Goal: Information Seeking & Learning: Find specific page/section

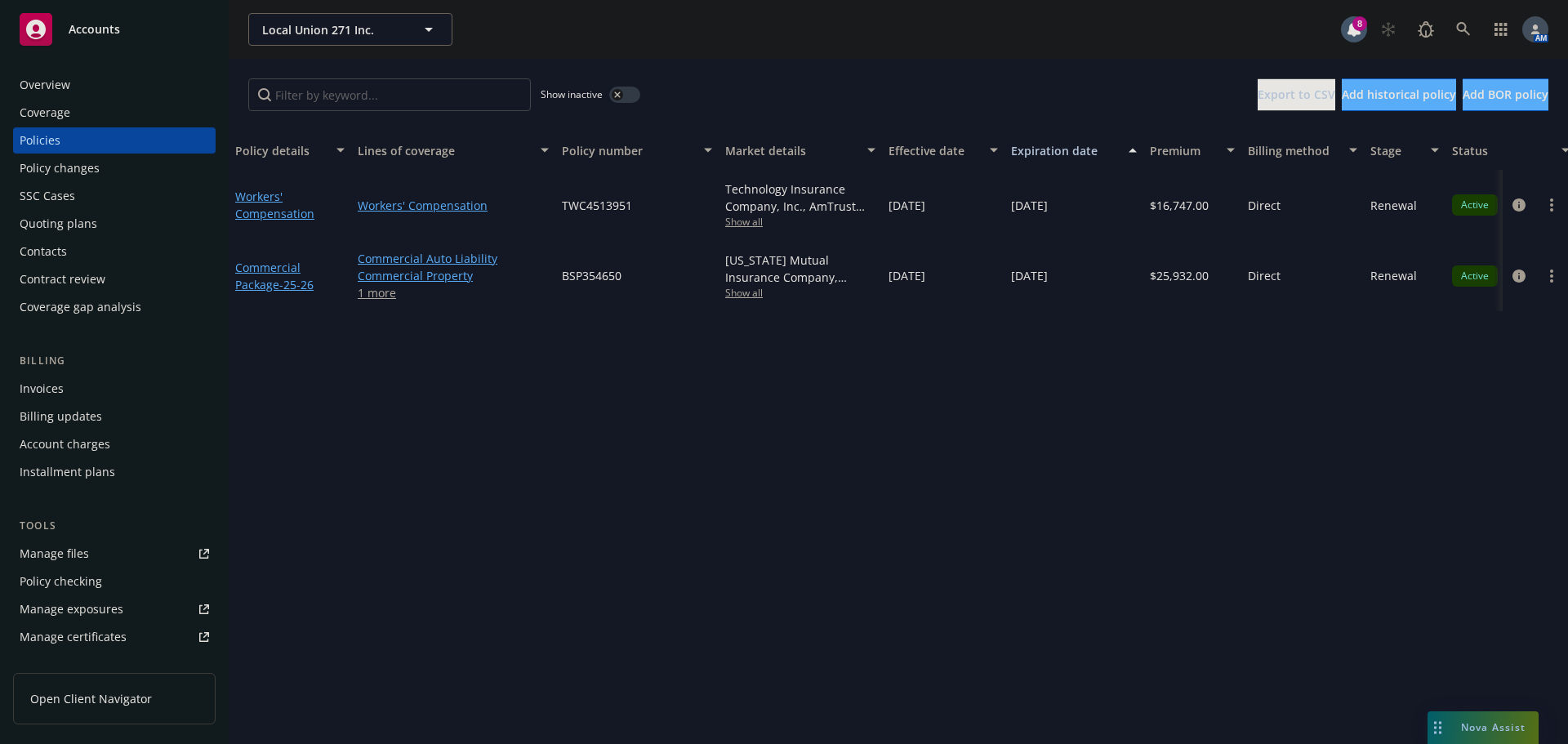
click at [76, 82] on div "Overview" at bounding box center [114, 85] width 189 height 26
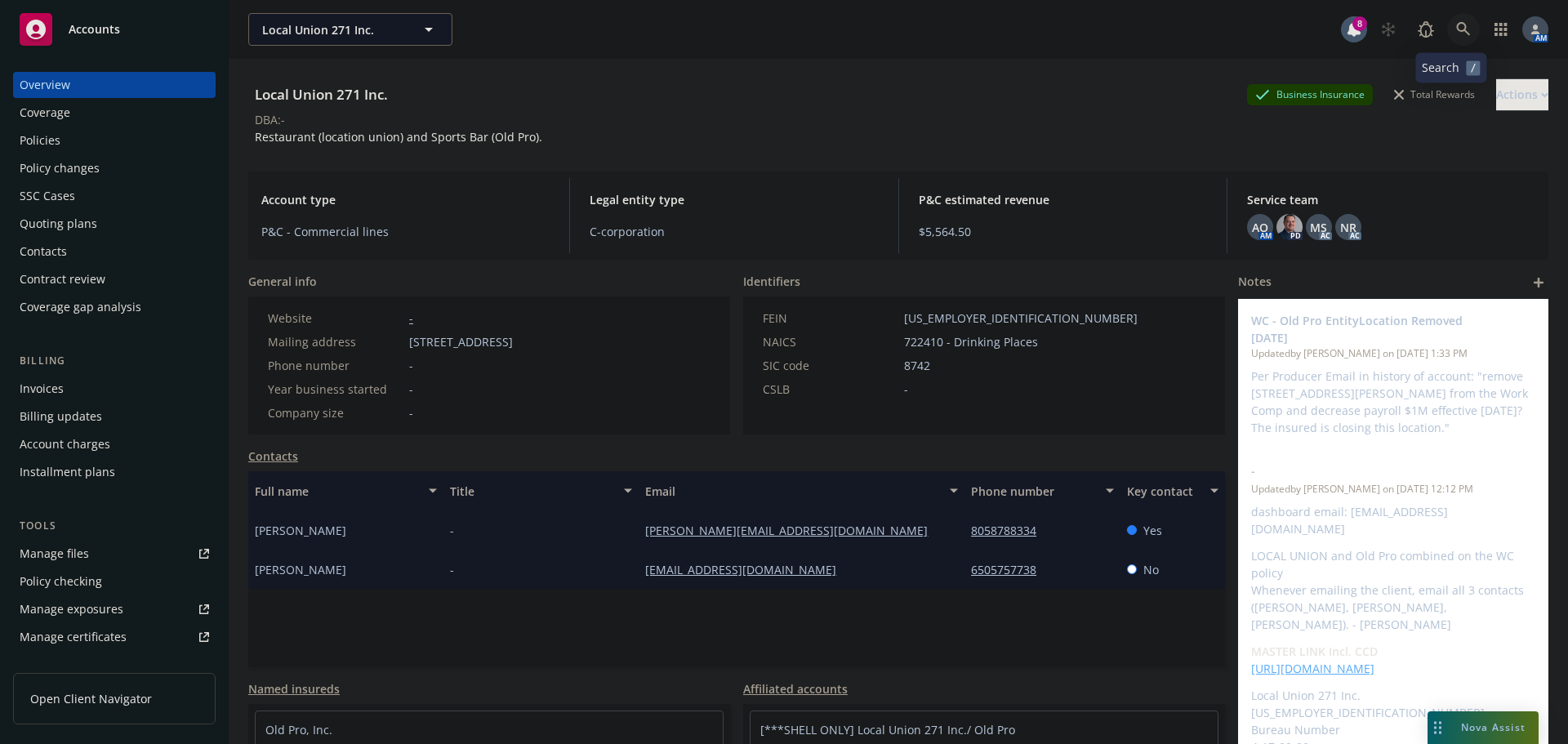
click at [1456, 29] on icon at bounding box center [1464, 30] width 15 height 15
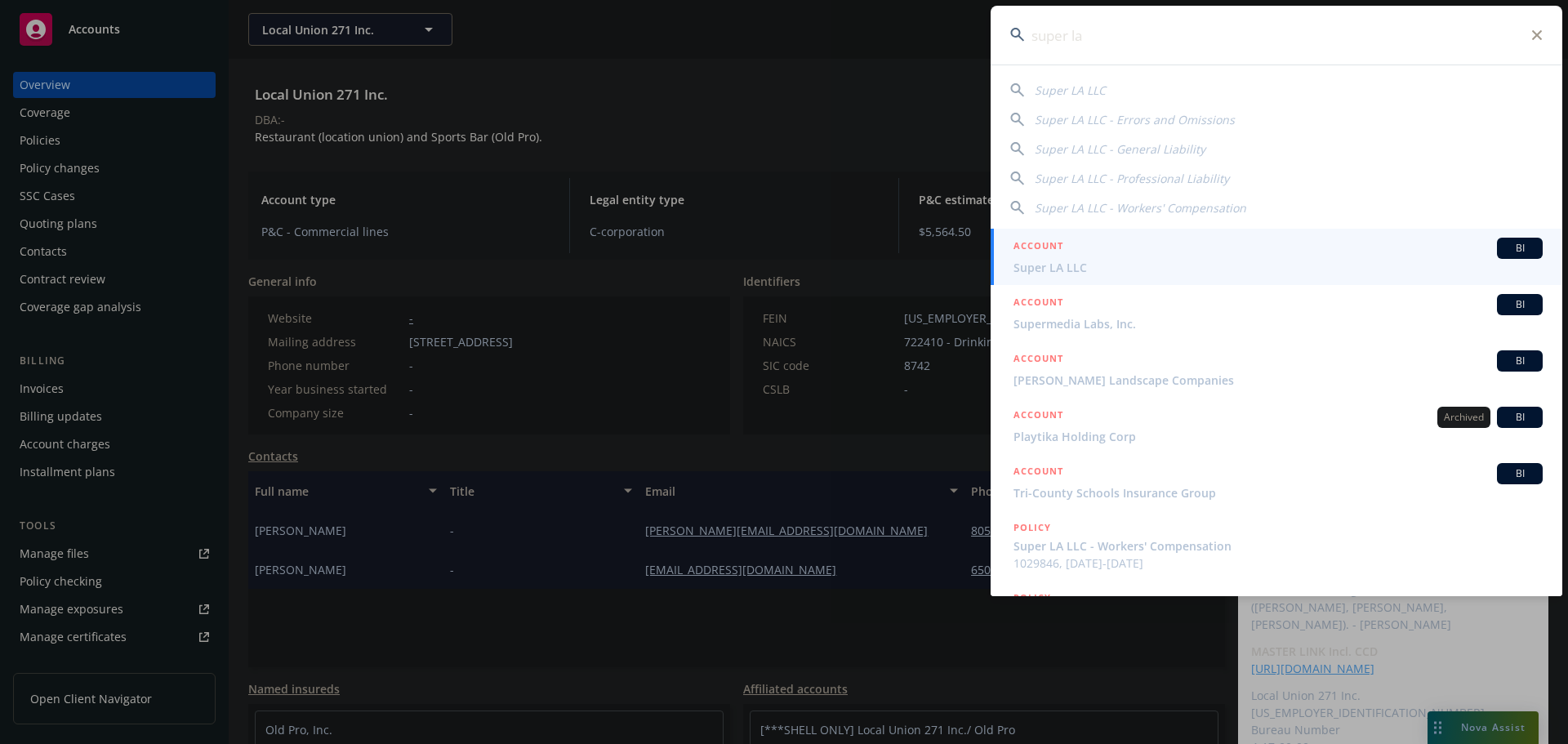
type input "super la"
click at [1089, 262] on span "Super LA LLC" at bounding box center [1278, 268] width 530 height 17
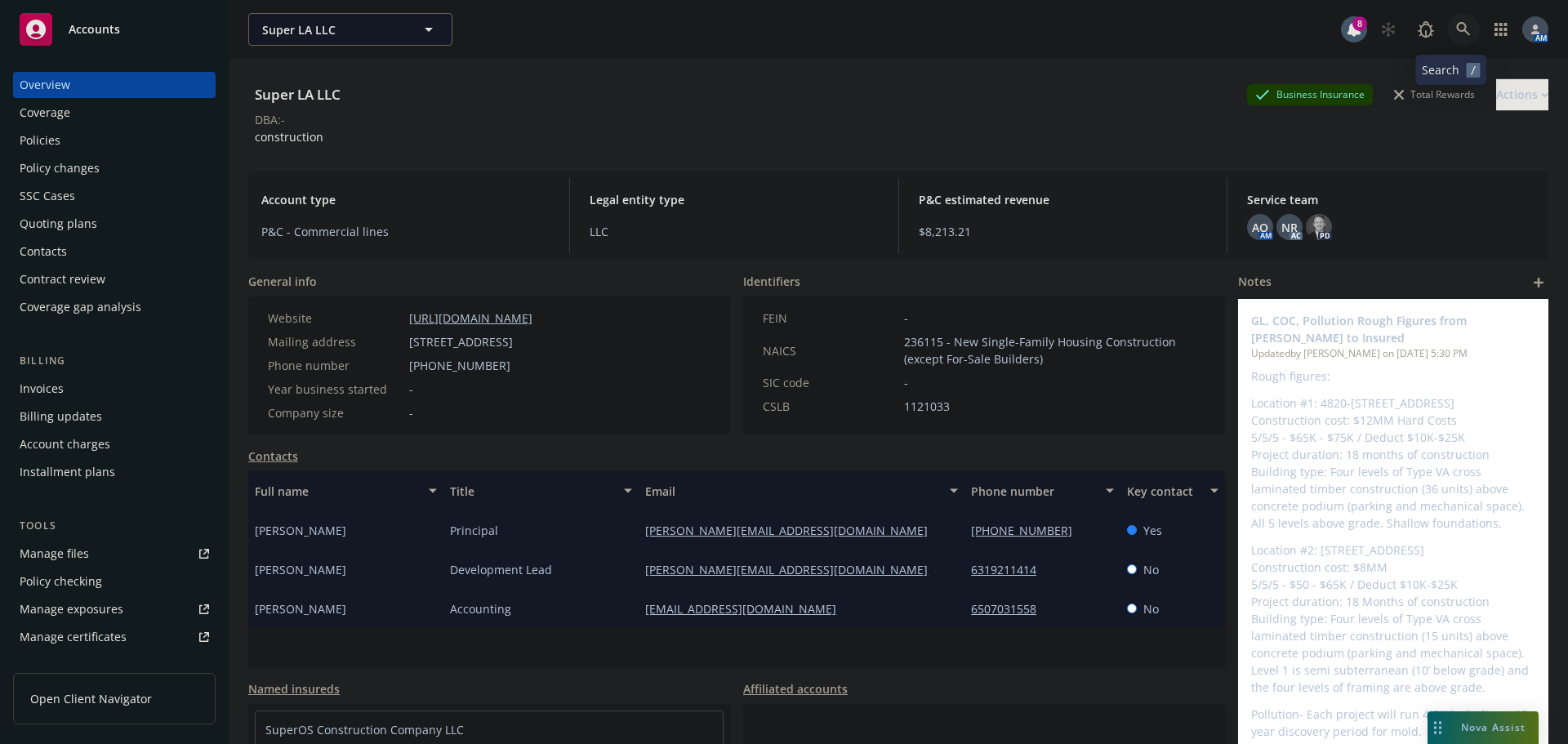
click at [1451, 36] on link at bounding box center [1464, 29] width 33 height 33
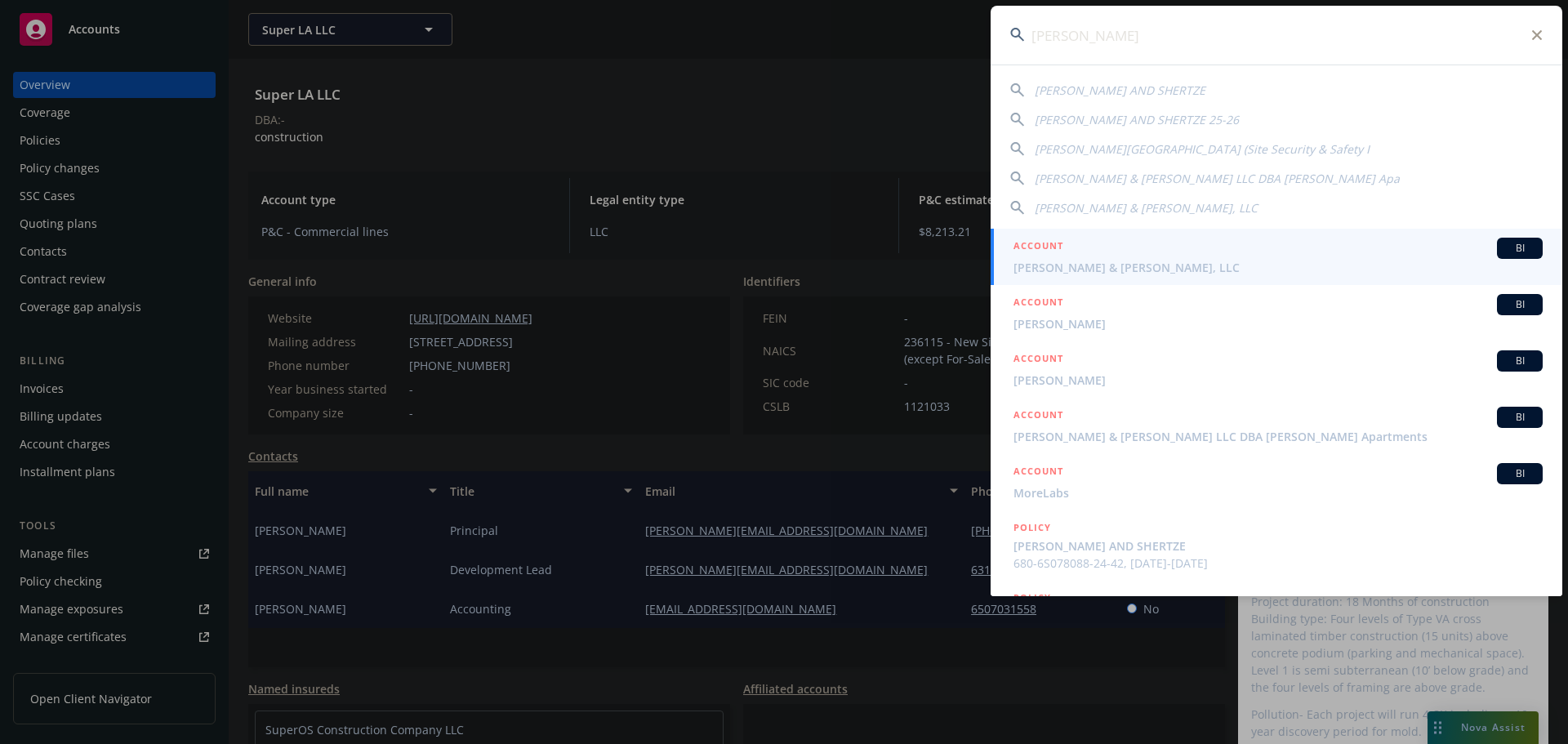
type input "moreland"
click at [1164, 267] on span "[PERSON_NAME] & [PERSON_NAME], LLC" at bounding box center [1278, 268] width 530 height 17
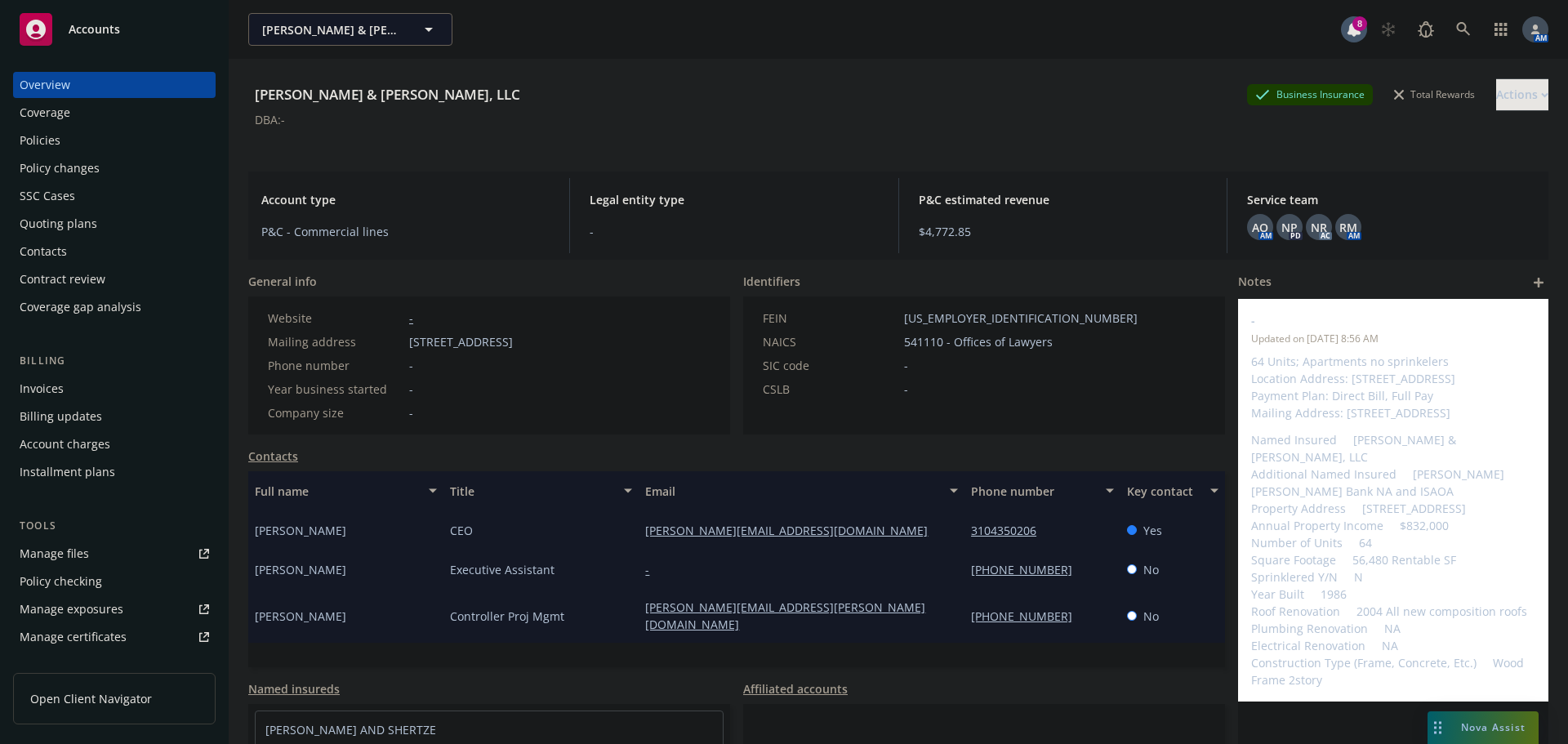
click at [76, 141] on div "Policies" at bounding box center [114, 141] width 189 height 26
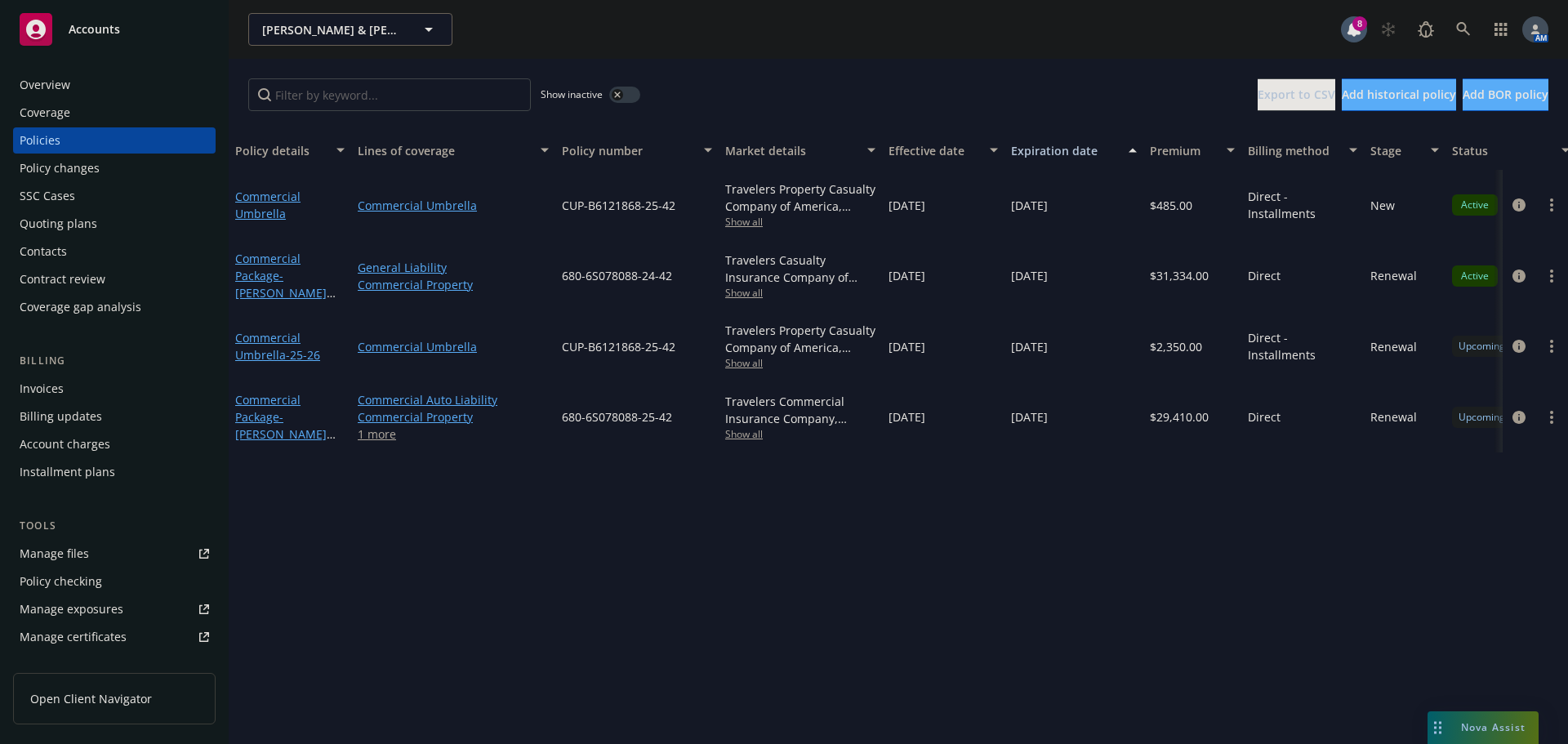
click at [379, 439] on link "1 more" at bounding box center [453, 434] width 191 height 17
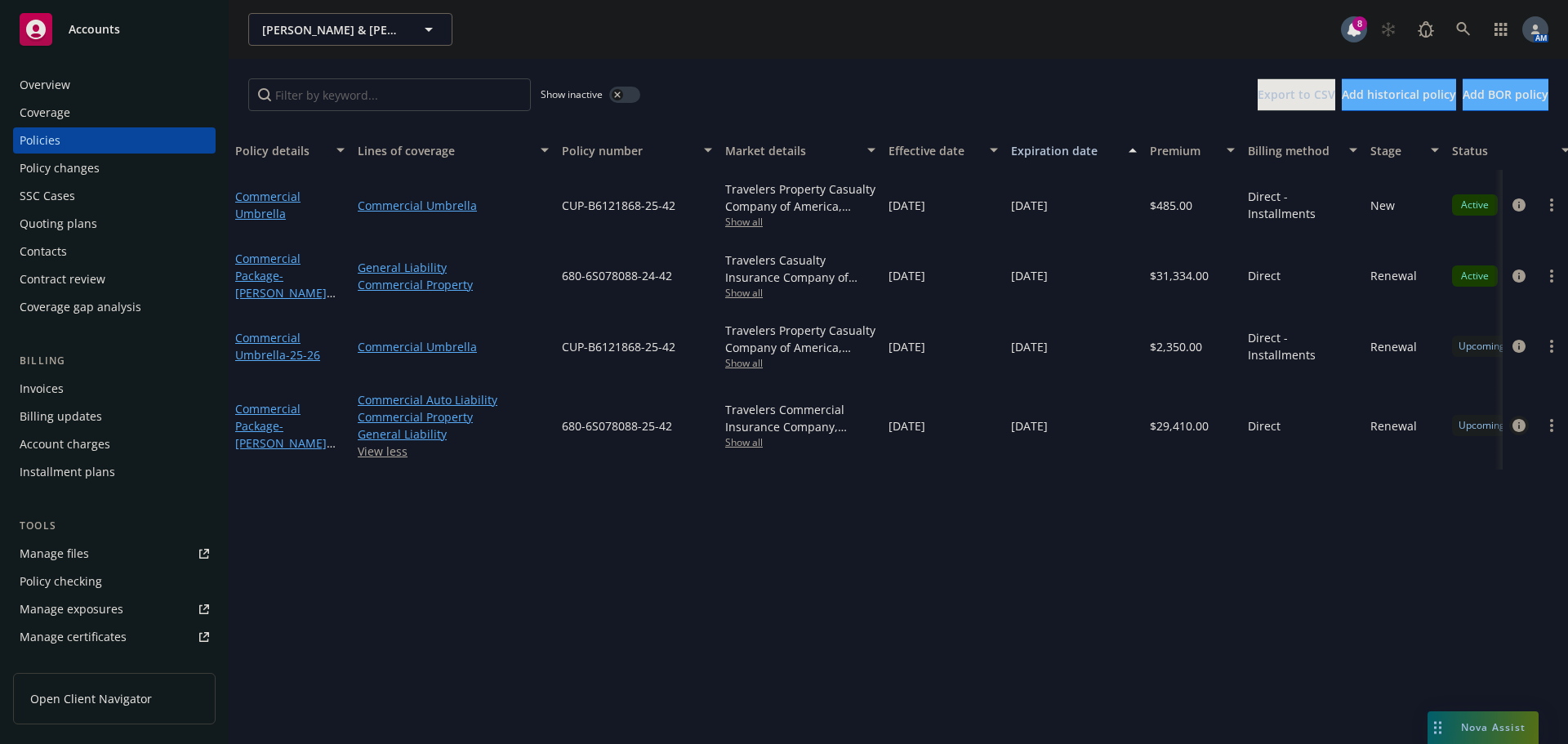
click at [1515, 426] on icon "circleInformation" at bounding box center [1520, 425] width 13 height 13
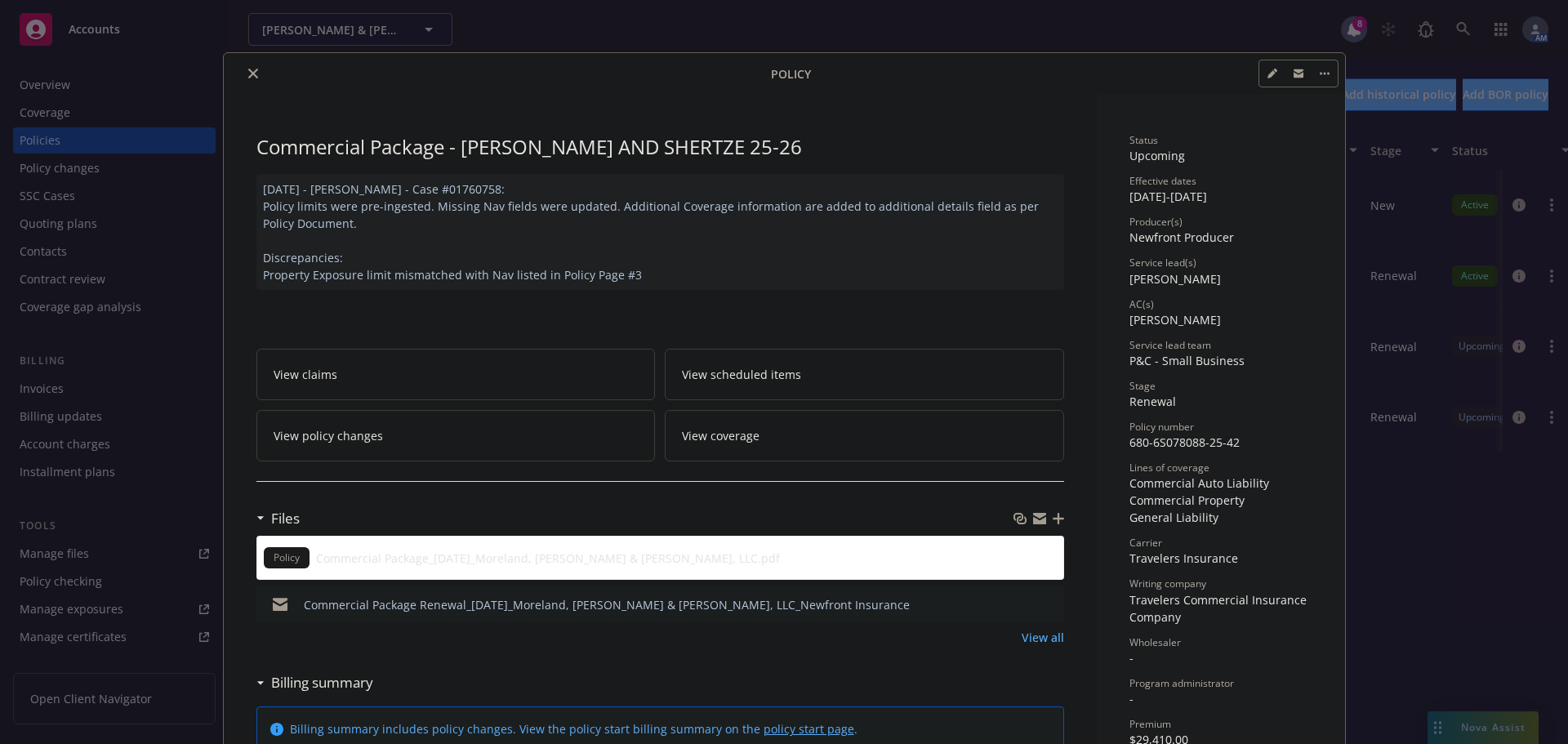
click at [254, 80] on button "close" at bounding box center [253, 73] width 20 height 20
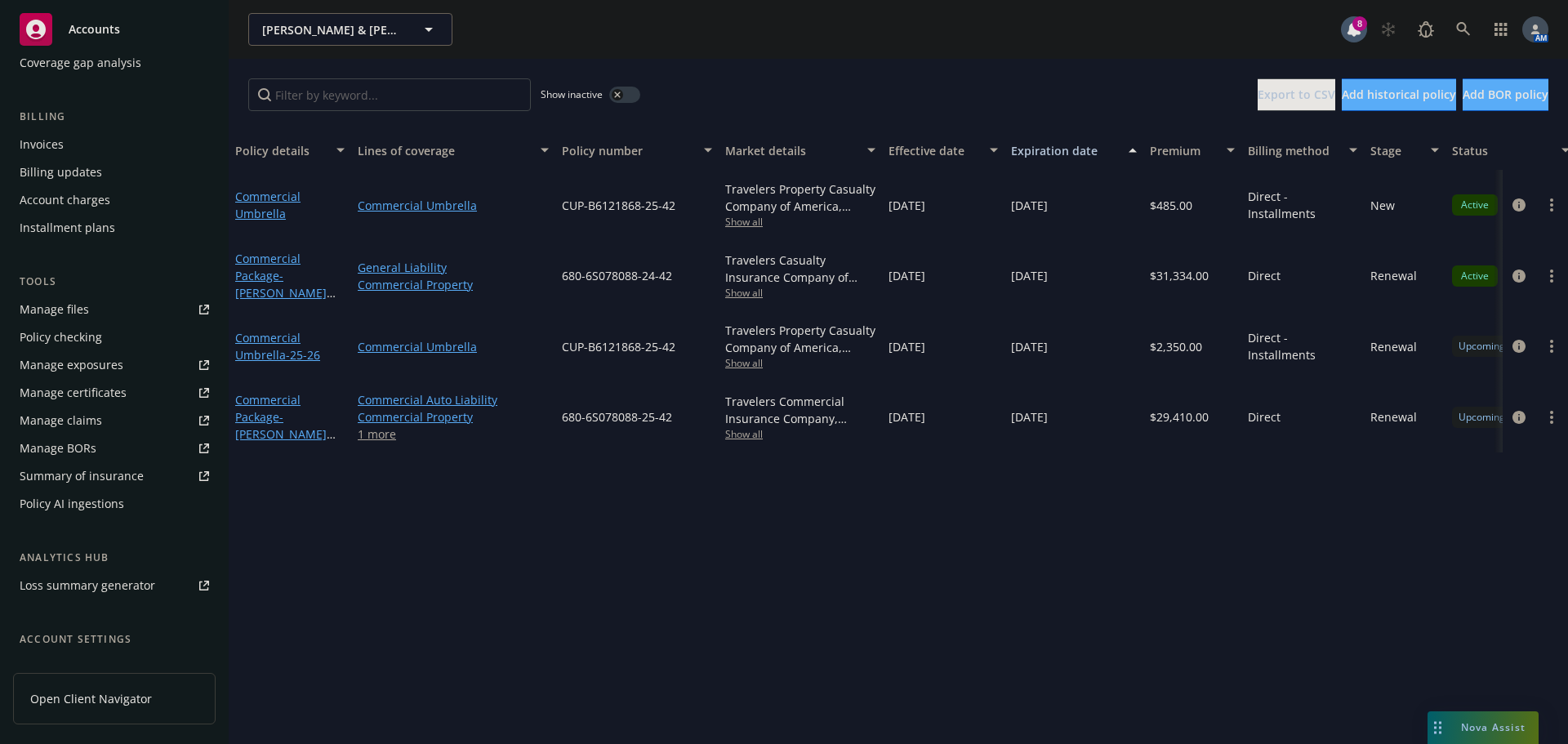
scroll to position [245, 0]
click at [77, 307] on div "Manage files" at bounding box center [54, 309] width 69 height 26
click at [1470, 31] on icon at bounding box center [1464, 30] width 15 height 15
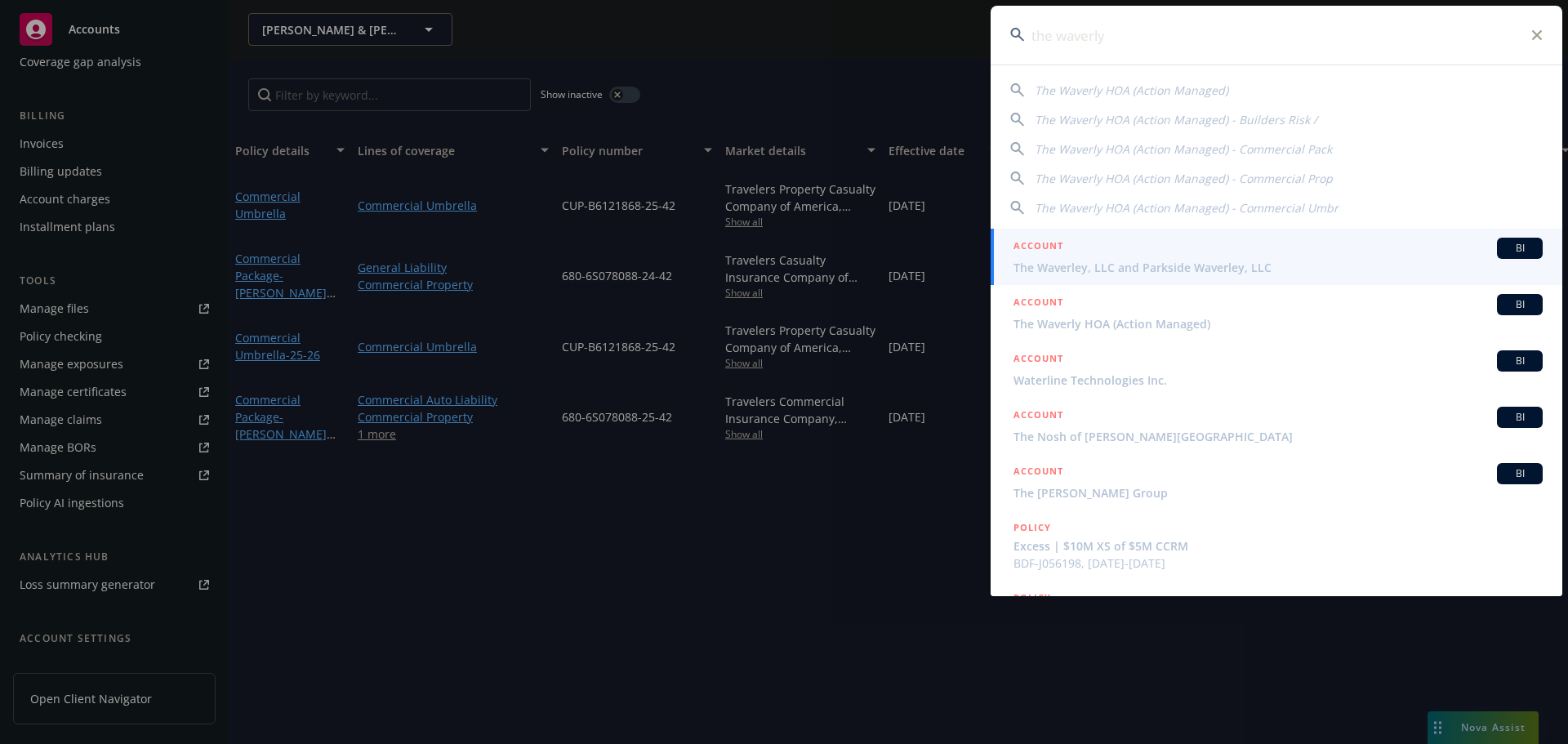
type input "the waverly"
click at [1073, 267] on span "The Waverley, LLC and Parkside Waverley, LLC" at bounding box center [1278, 268] width 530 height 17
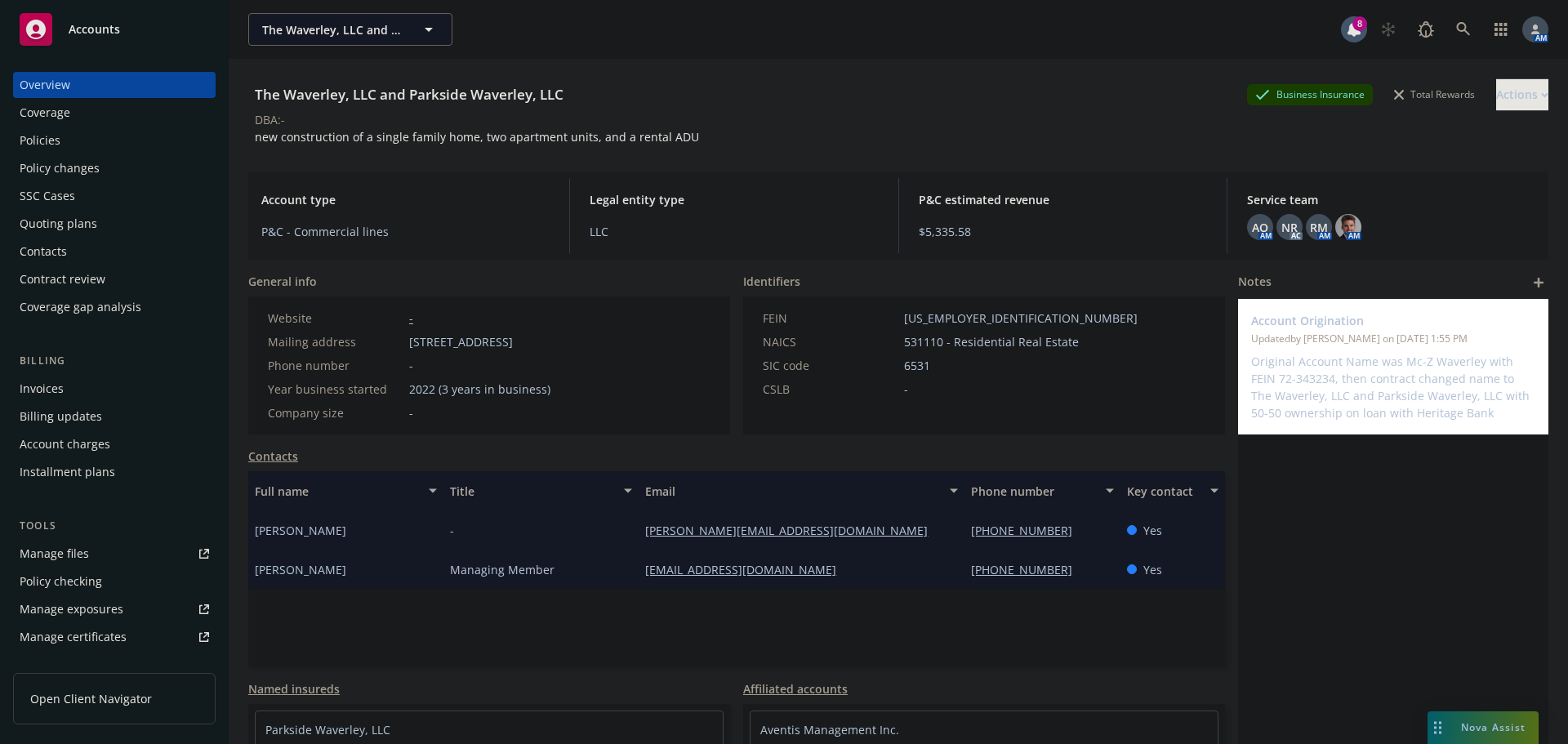
click at [66, 135] on div "Policies" at bounding box center [114, 141] width 189 height 26
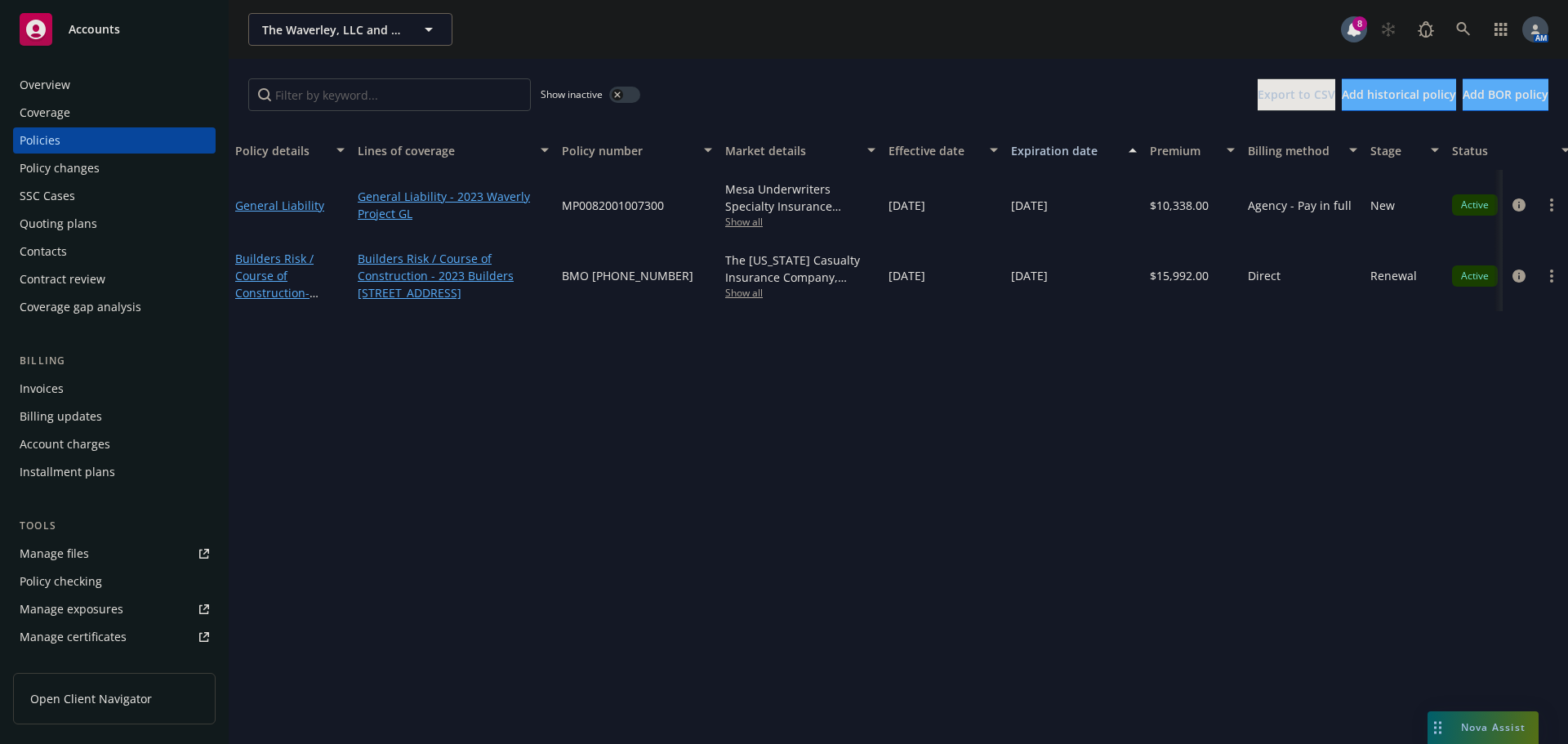
click at [57, 90] on div "Overview" at bounding box center [45, 85] width 50 height 26
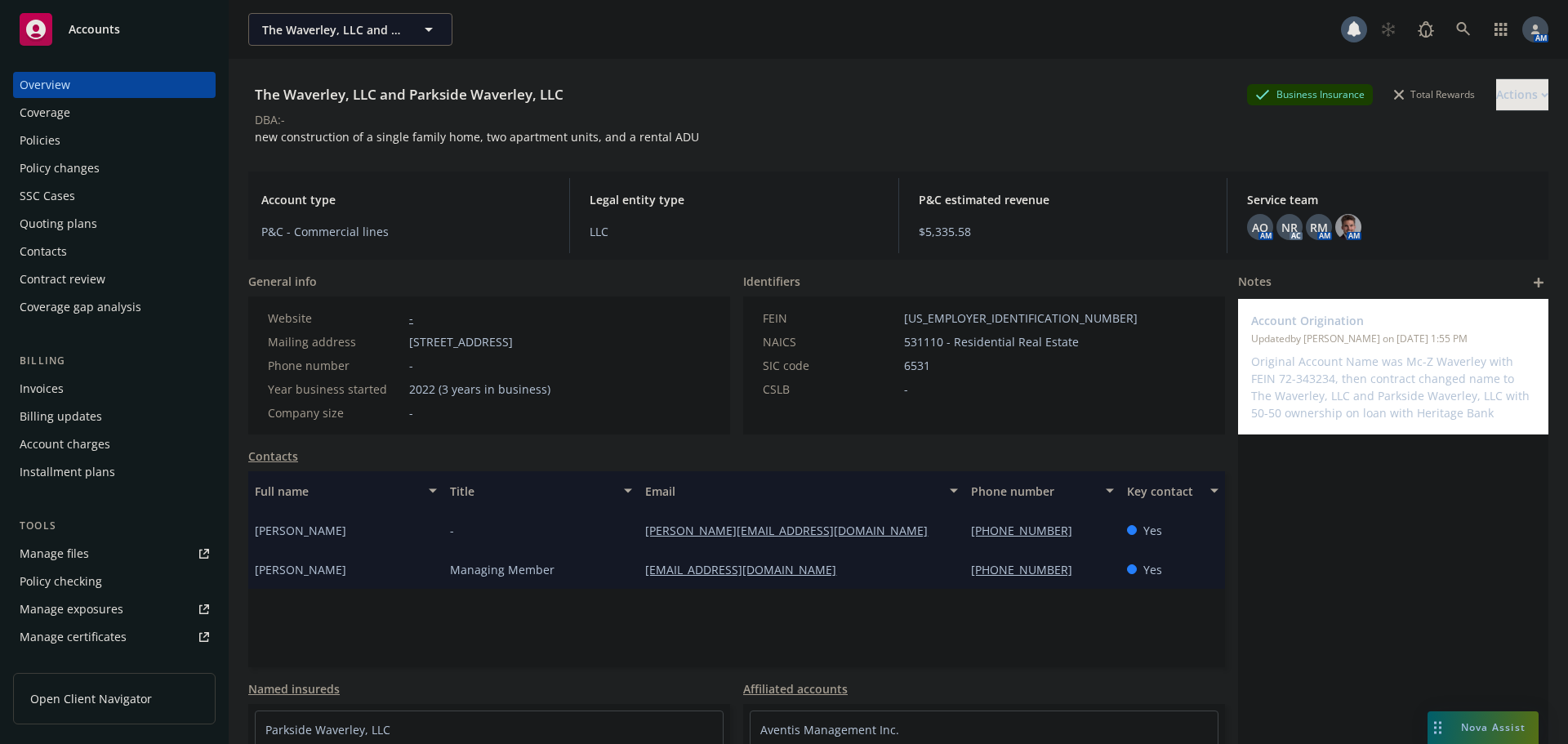
click at [57, 90] on div "Overview" at bounding box center [45, 85] width 50 height 26
click at [64, 143] on div "Policies" at bounding box center [114, 141] width 189 height 26
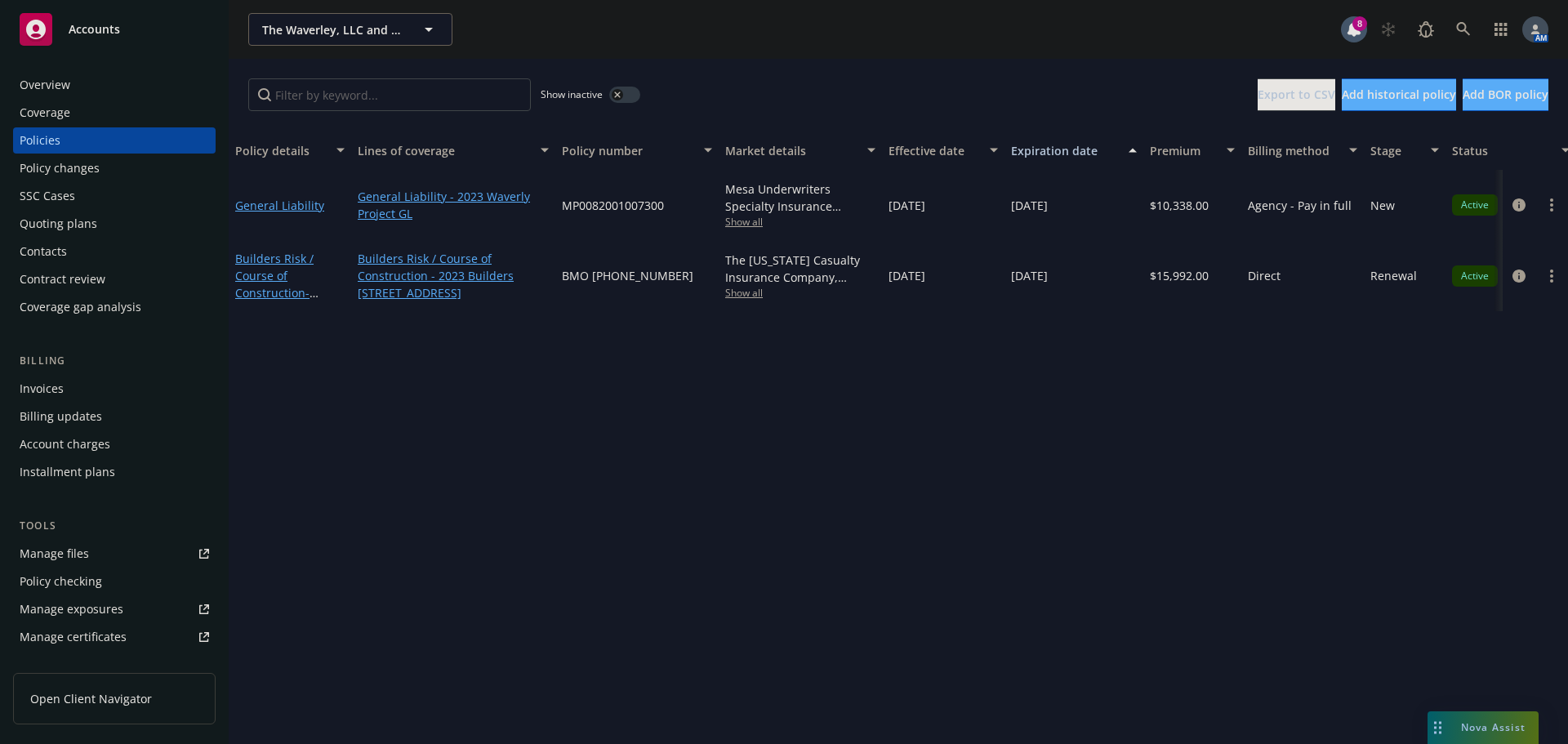
click at [56, 83] on div "Overview" at bounding box center [45, 85] width 50 height 26
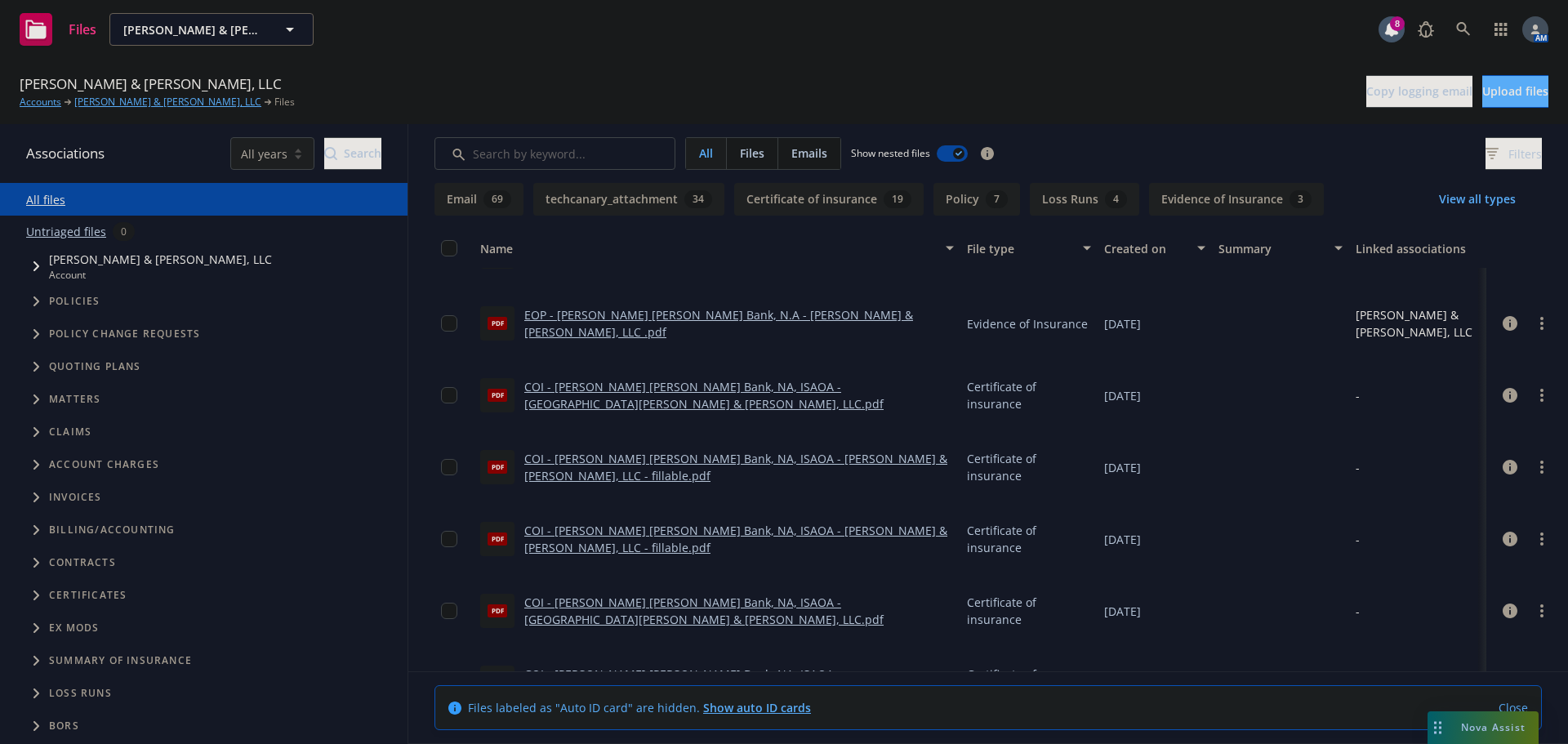
scroll to position [1388, 0]
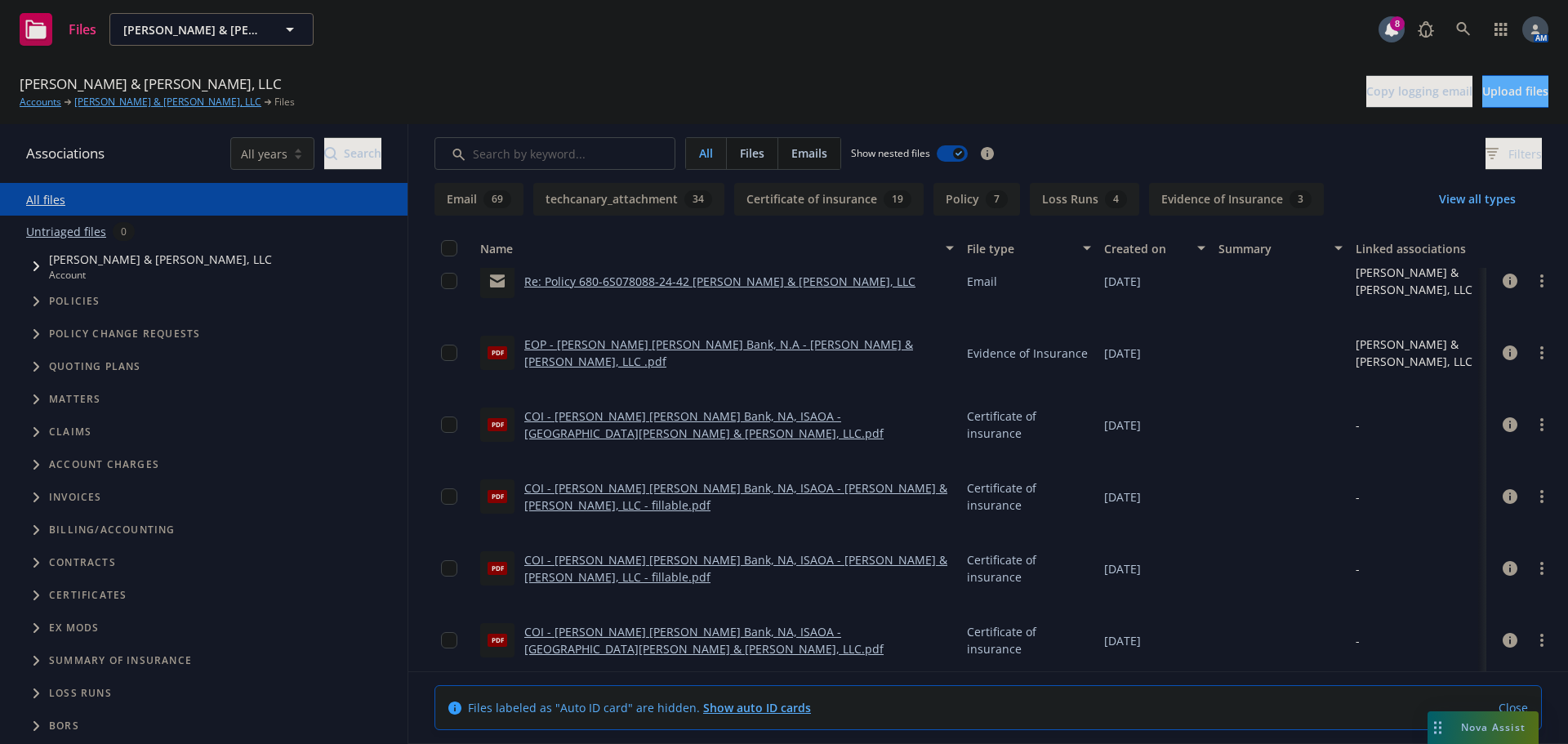
click at [718, 351] on link "EOP - [PERSON_NAME] [PERSON_NAME] Bank, N.A - [PERSON_NAME] & [PERSON_NAME], LL…" at bounding box center [719, 352] width 389 height 33
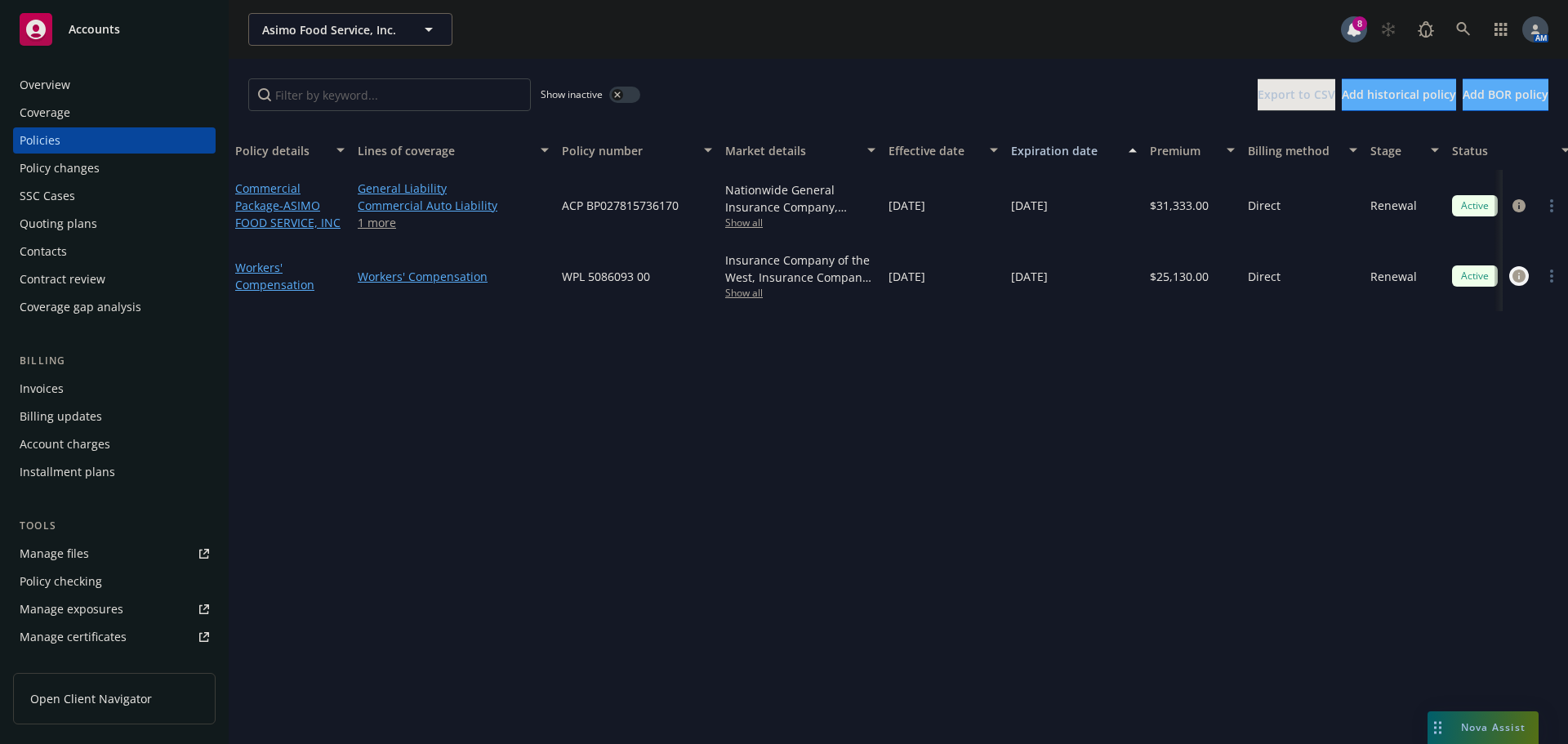
click at [1517, 280] on icon "circleInformation" at bounding box center [1520, 276] width 13 height 13
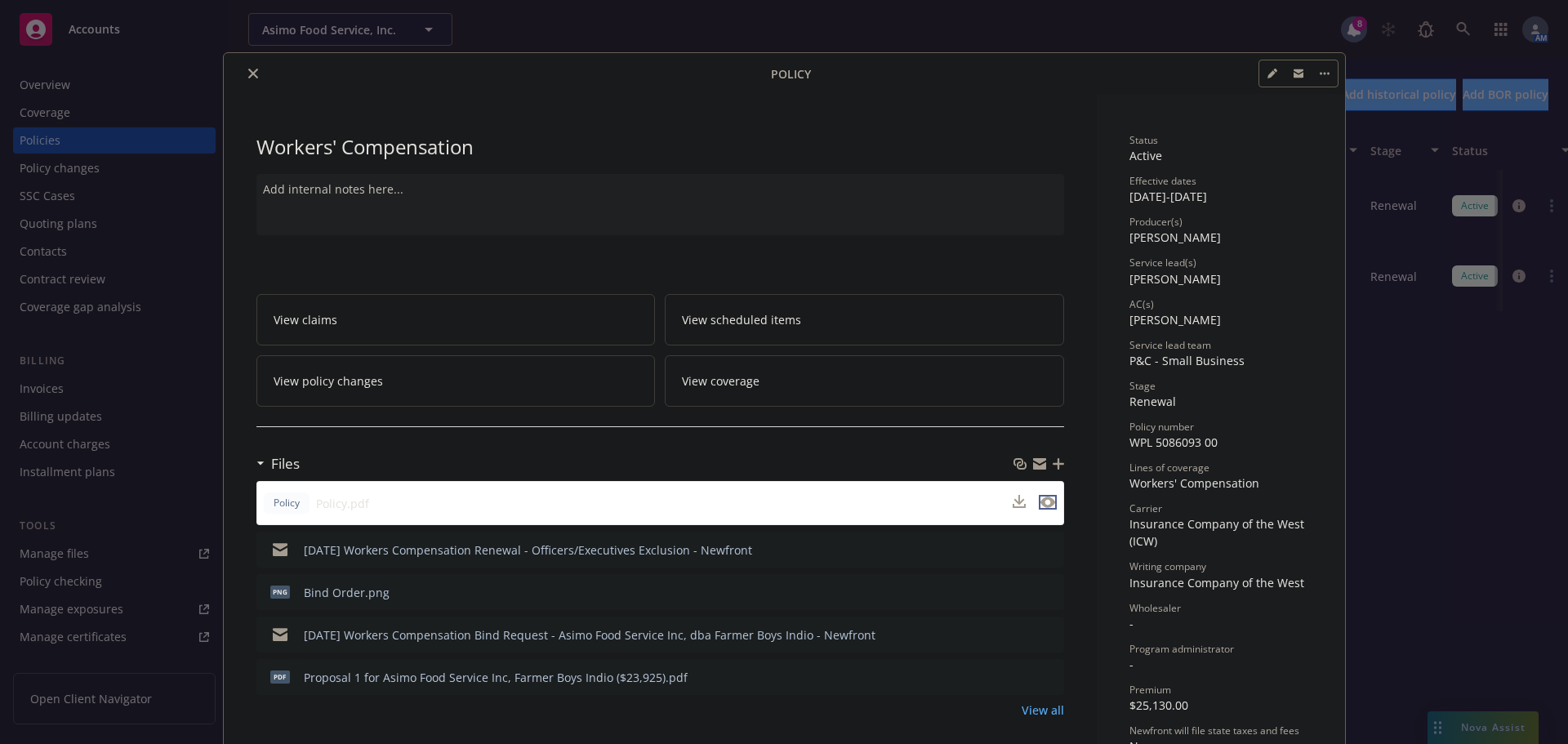
click at [1045, 505] on icon "preview file" at bounding box center [1048, 503] width 15 height 11
click at [251, 78] on button "close" at bounding box center [253, 73] width 20 height 20
